Goal: Information Seeking & Learning: Learn about a topic

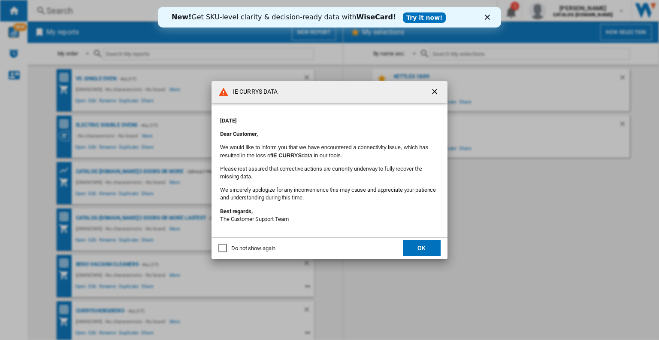
click at [437, 93] on ng-md-icon "getI18NText('BUTTONS.CLOSE_DIALOG')" at bounding box center [436, 92] width 10 height 10
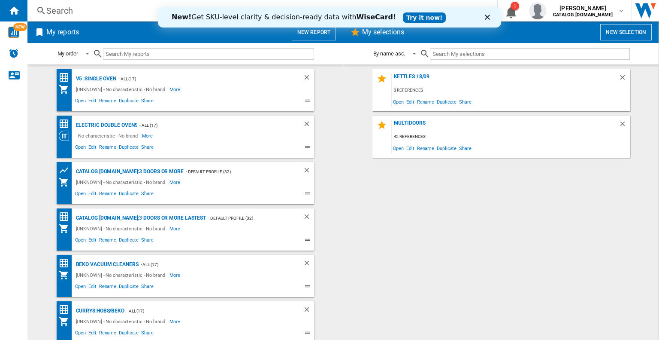
click at [489, 17] on icon "Close" at bounding box center [487, 17] width 5 height 5
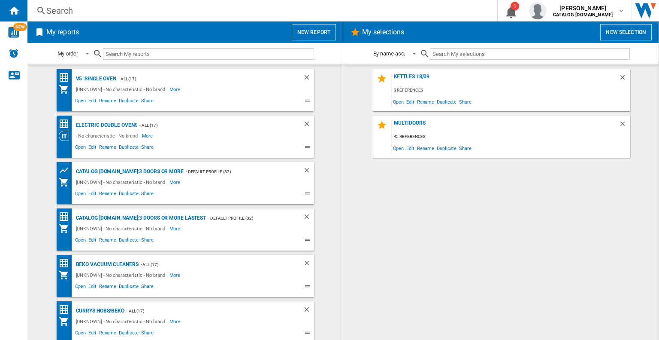
click at [156, 15] on div "Search" at bounding box center [260, 11] width 428 height 12
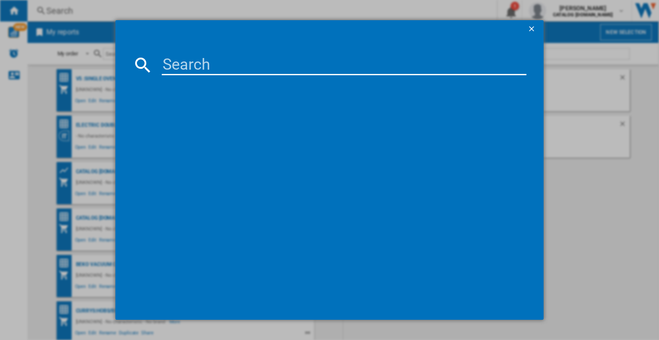
click at [176, 59] on input at bounding box center [344, 65] width 365 height 21
paste input "BIBFOSAX"
type input "BIBFOSAX"
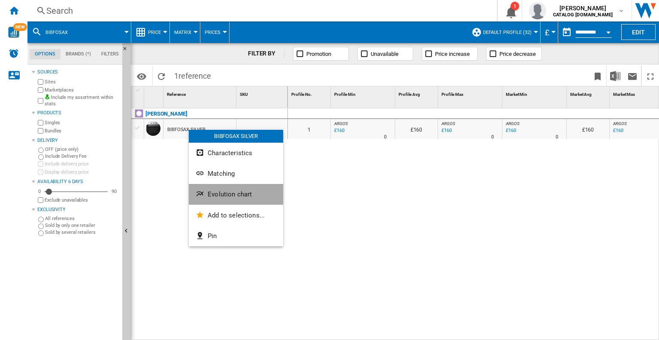
click at [204, 191] on ng-md-icon "Evolution chart" at bounding box center [201, 194] width 10 height 10
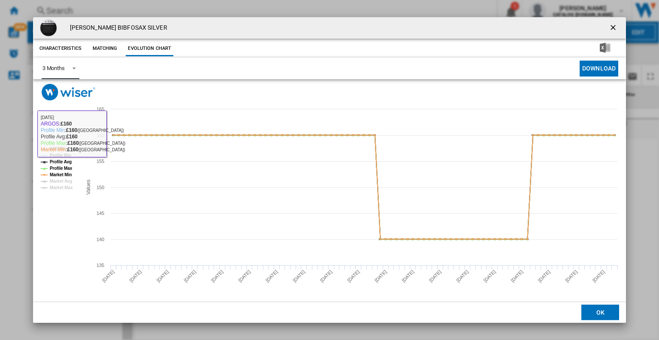
click at [70, 66] on span "Product popup" at bounding box center [72, 68] width 10 height 8
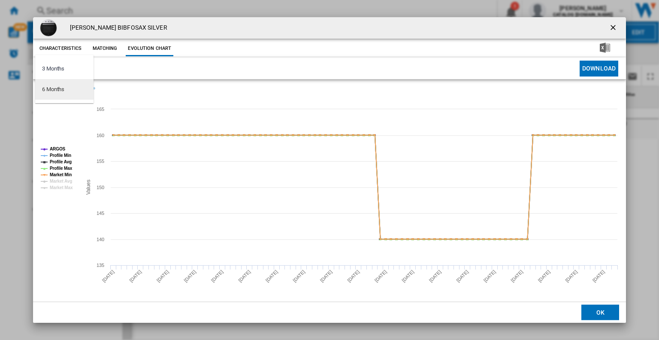
click at [64, 93] on div "6 Months" at bounding box center [53, 89] width 22 height 8
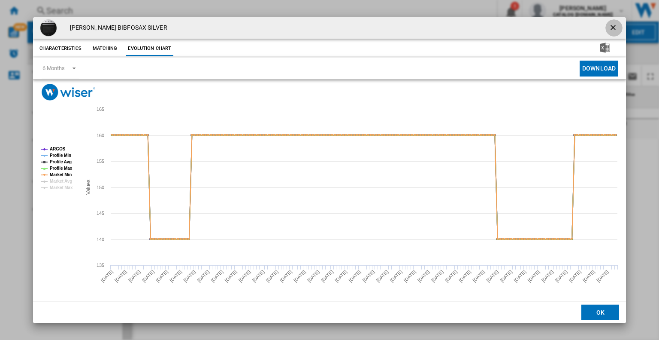
click at [614, 28] on ng-md-icon "getI18NText('BUTTONS.CLOSE_DIALOG')" at bounding box center [614, 28] width 10 height 10
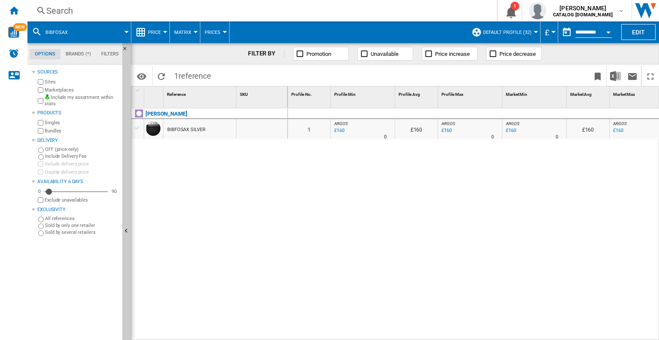
click at [232, 15] on div "Search" at bounding box center [260, 11] width 428 height 12
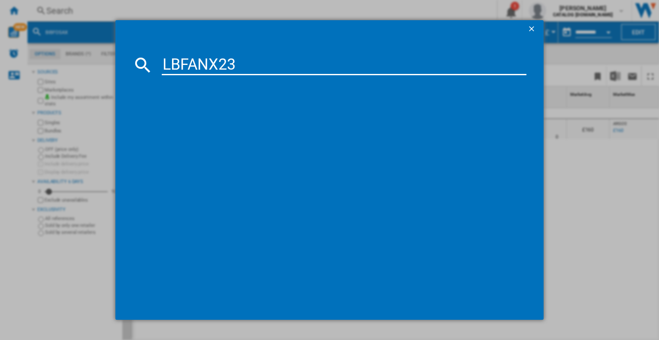
type input "LBFANX23"
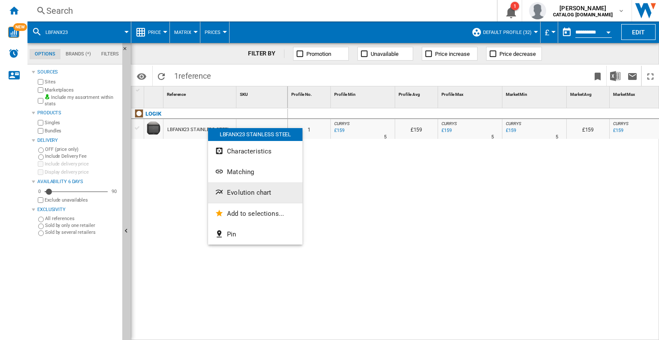
click at [223, 190] on ng-md-icon "Evolution chart" at bounding box center [220, 193] width 10 height 10
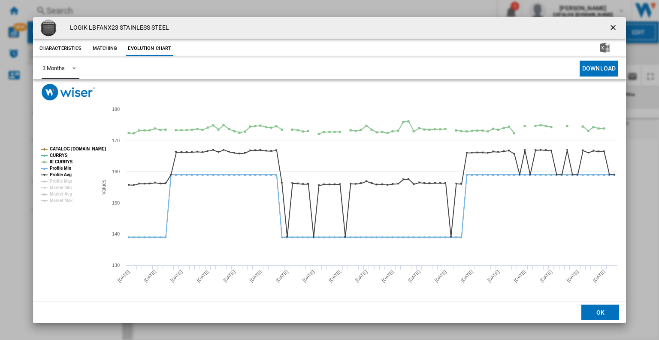
click at [68, 67] on span "Product popup" at bounding box center [72, 68] width 10 height 8
click at [56, 89] on div "6 Months" at bounding box center [53, 89] width 22 height 8
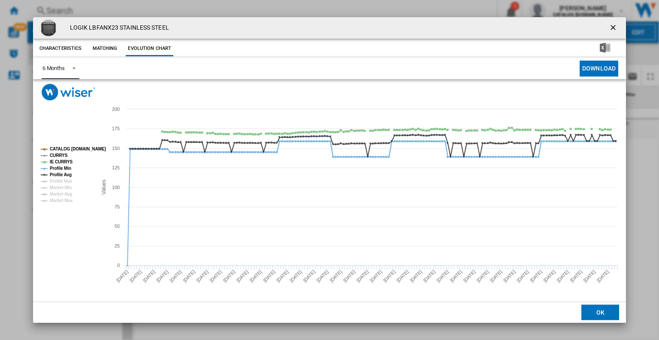
click at [62, 148] on tspan "CATALOG [DOMAIN_NAME]" at bounding box center [78, 148] width 56 height 5
click at [57, 163] on tspan "IE CURRYS" at bounding box center [61, 161] width 23 height 5
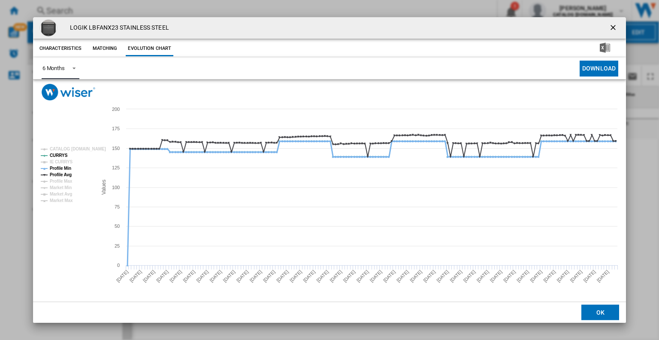
click at [55, 169] on tspan "Profile Min" at bounding box center [60, 168] width 21 height 5
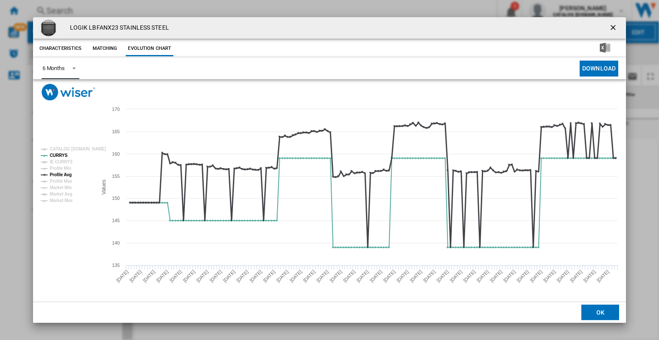
click at [55, 173] on tspan "Profile Avg" at bounding box center [61, 174] width 22 height 5
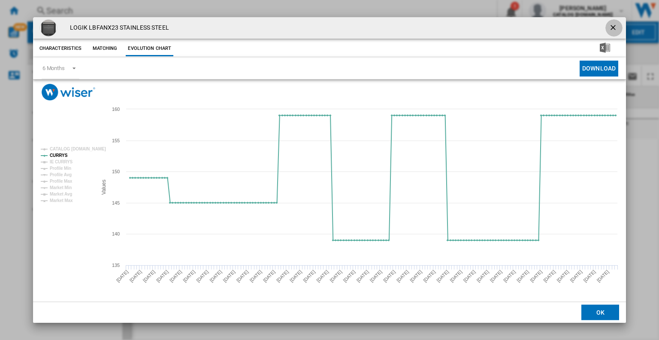
click at [610, 25] on ng-md-icon "getI18NText('BUTTONS.CLOSE_DIALOG')" at bounding box center [614, 28] width 10 height 10
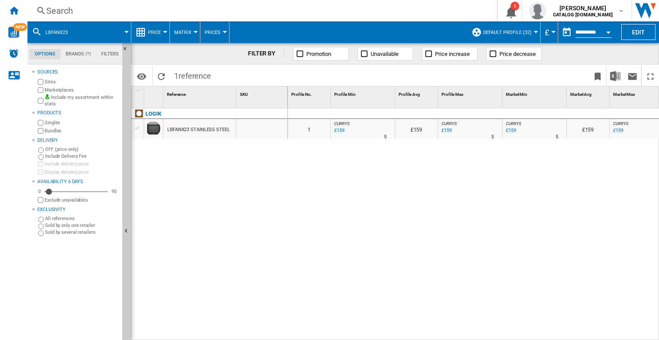
click at [449, 15] on div "Search" at bounding box center [260, 11] width 428 height 12
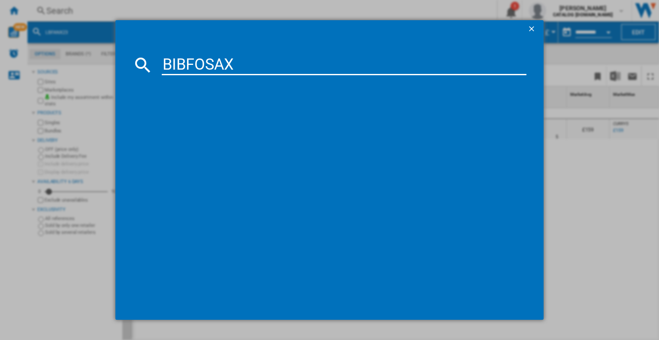
type input "BIBFOSAX"
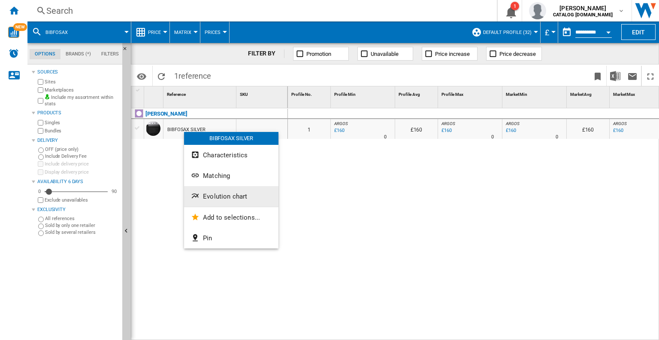
click at [210, 194] on span "Evolution chart" at bounding box center [225, 196] width 44 height 8
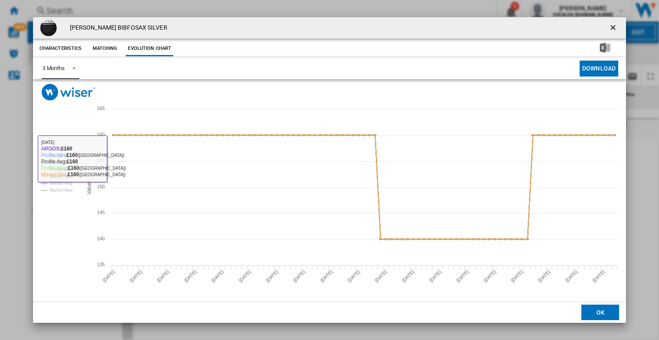
click at [67, 69] on span "Product popup" at bounding box center [72, 68] width 10 height 8
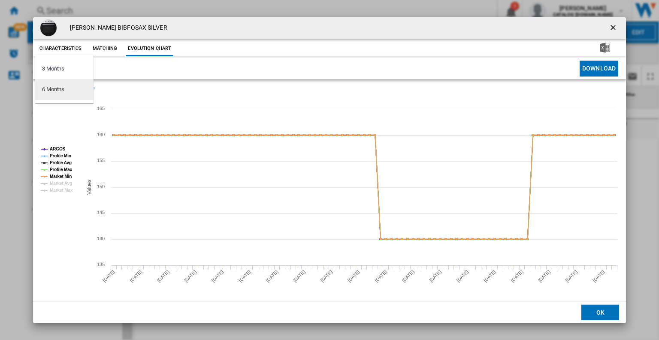
drag, startPoint x: 61, startPoint y: 88, endPoint x: 106, endPoint y: 128, distance: 60.3
click at [61, 89] on div "6 Months" at bounding box center [53, 89] width 22 height 8
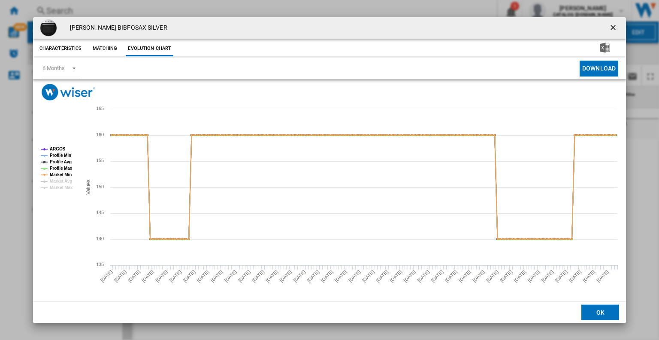
click at [357, 337] on div "[PERSON_NAME] BIBFOSAX SILVER Characteristics Matching Evolution chart price N/…" at bounding box center [329, 170] width 659 height 340
click at [620, 24] on button "Product popup" at bounding box center [614, 27] width 17 height 17
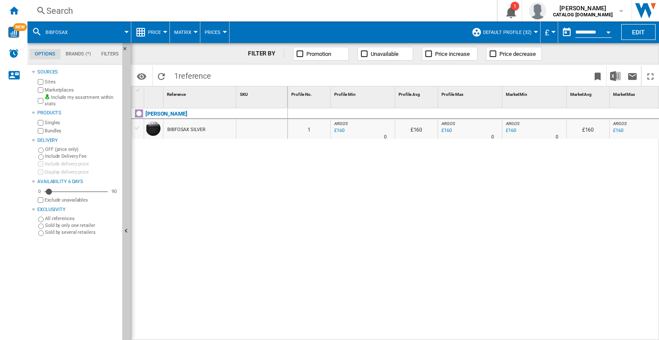
click at [171, 9] on div "Search" at bounding box center [260, 11] width 428 height 12
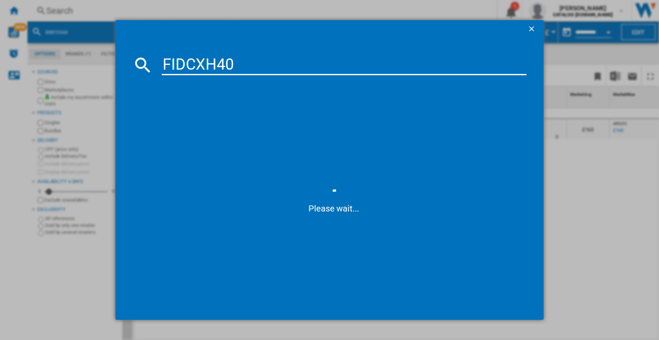
type input "FIDCXH403"
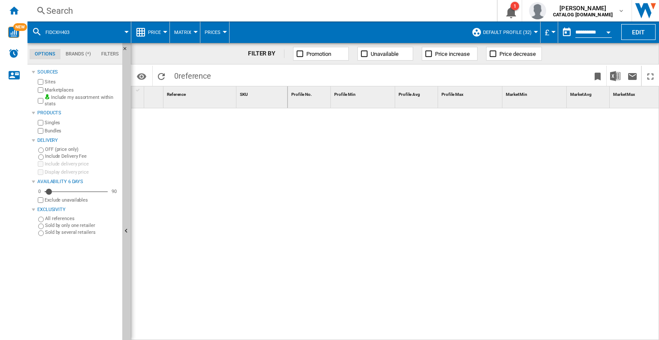
click at [179, 11] on div "Search" at bounding box center [260, 11] width 428 height 12
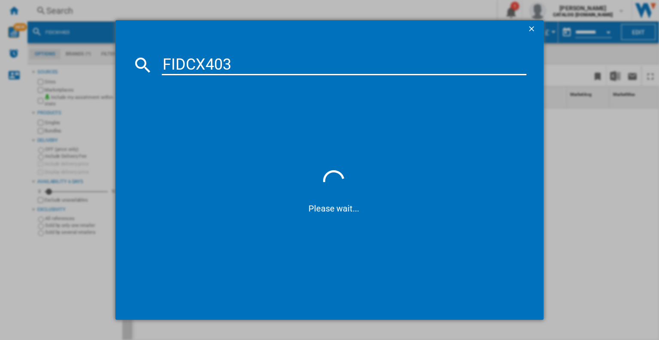
type input "FIDCX403"
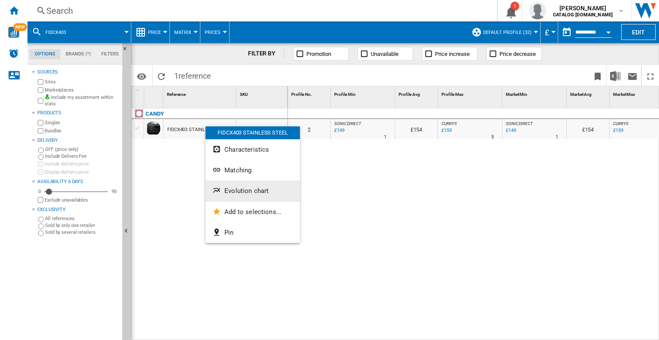
click at [231, 194] on span "Evolution chart" at bounding box center [247, 191] width 44 height 8
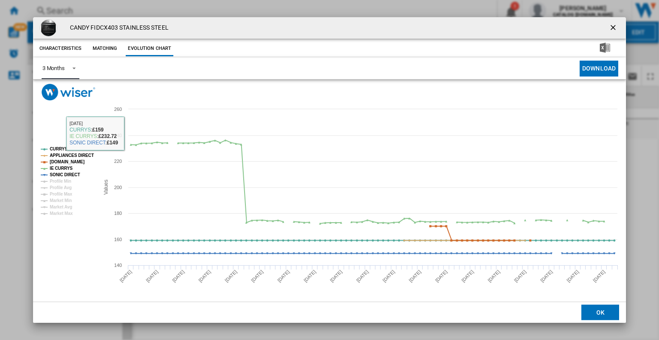
click at [68, 63] on md-select-value "3 Months" at bounding box center [61, 68] width 38 height 21
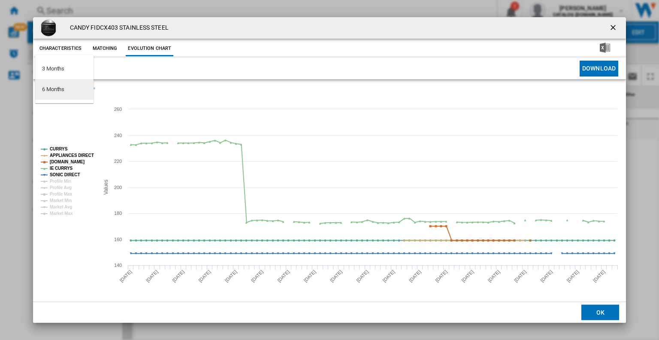
drag, startPoint x: 56, startPoint y: 87, endPoint x: 69, endPoint y: 123, distance: 38.3
click at [56, 87] on div "6 Months" at bounding box center [53, 89] width 22 height 8
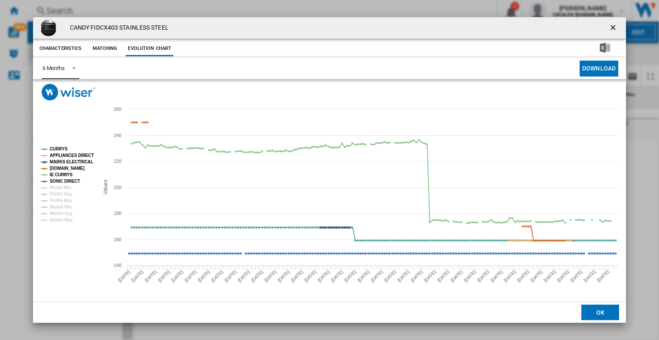
click at [68, 154] on tspan "APPLIANCES DIRECT" at bounding box center [72, 155] width 44 height 5
click at [65, 161] on tspan "MARKS ELECTRICAL" at bounding box center [71, 161] width 43 height 5
click at [64, 166] on tspan "[DOMAIN_NAME]" at bounding box center [67, 168] width 35 height 5
click at [60, 173] on tspan "IE CURRYS" at bounding box center [61, 174] width 23 height 5
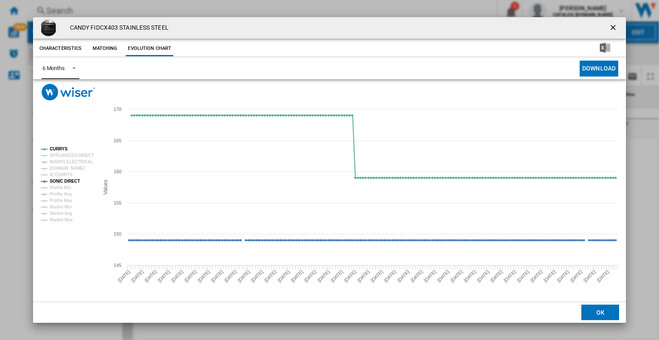
click at [60, 180] on tspan "SONIC DIRECT" at bounding box center [65, 181] width 30 height 5
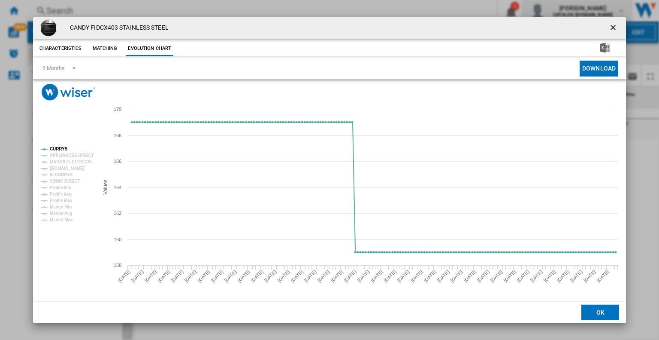
click at [613, 26] on ng-md-icon "getI18NText('BUTTONS.CLOSE_DIALOG')" at bounding box center [614, 28] width 10 height 10
